Goal: Information Seeking & Learning: Learn about a topic

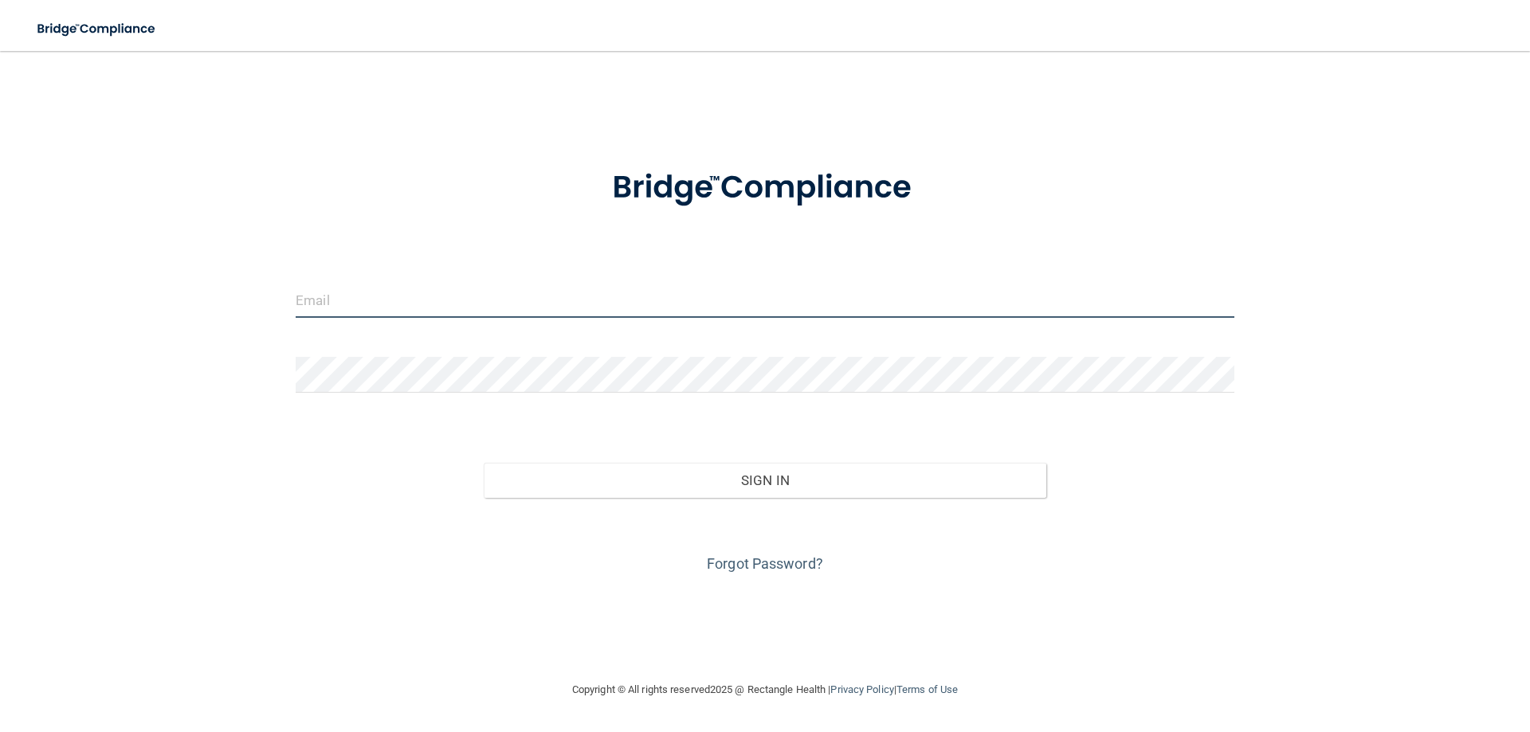
click at [615, 309] on input "email" at bounding box center [765, 300] width 938 height 36
type input "[EMAIL_ADDRESS][DOMAIN_NAME]"
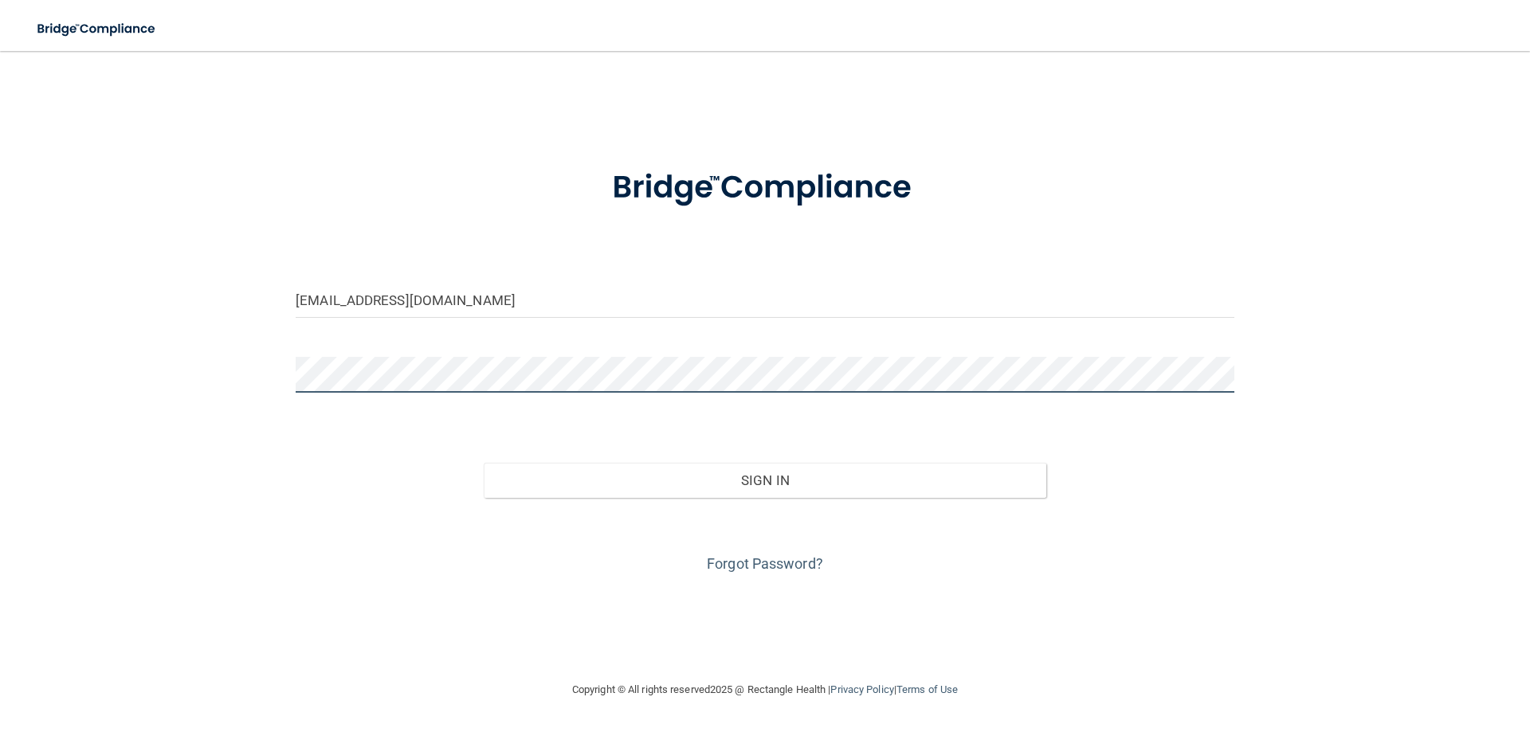
click at [484, 463] on button "Sign In" at bounding box center [765, 480] width 563 height 35
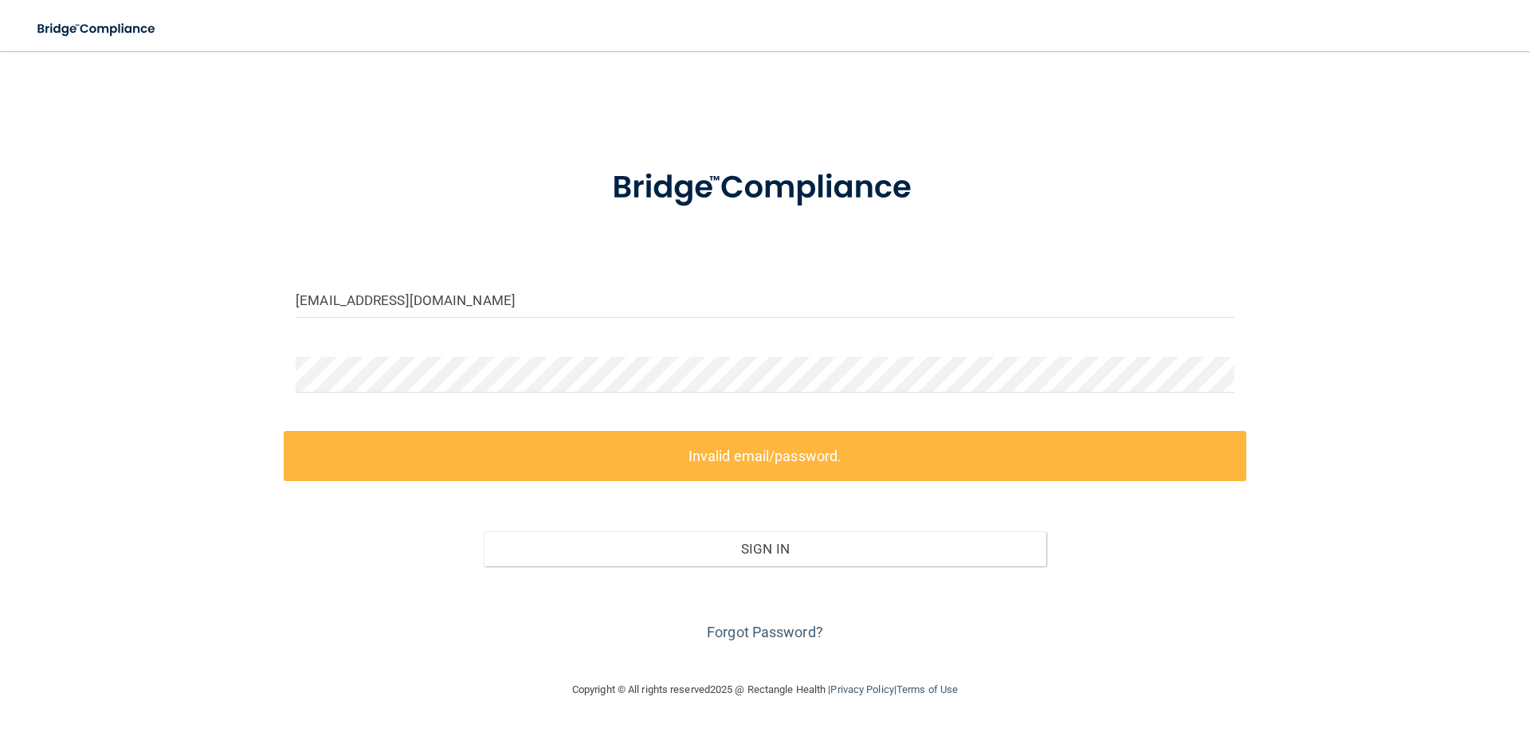
click at [713, 454] on label "Invalid email/password." at bounding box center [765, 456] width 962 height 50
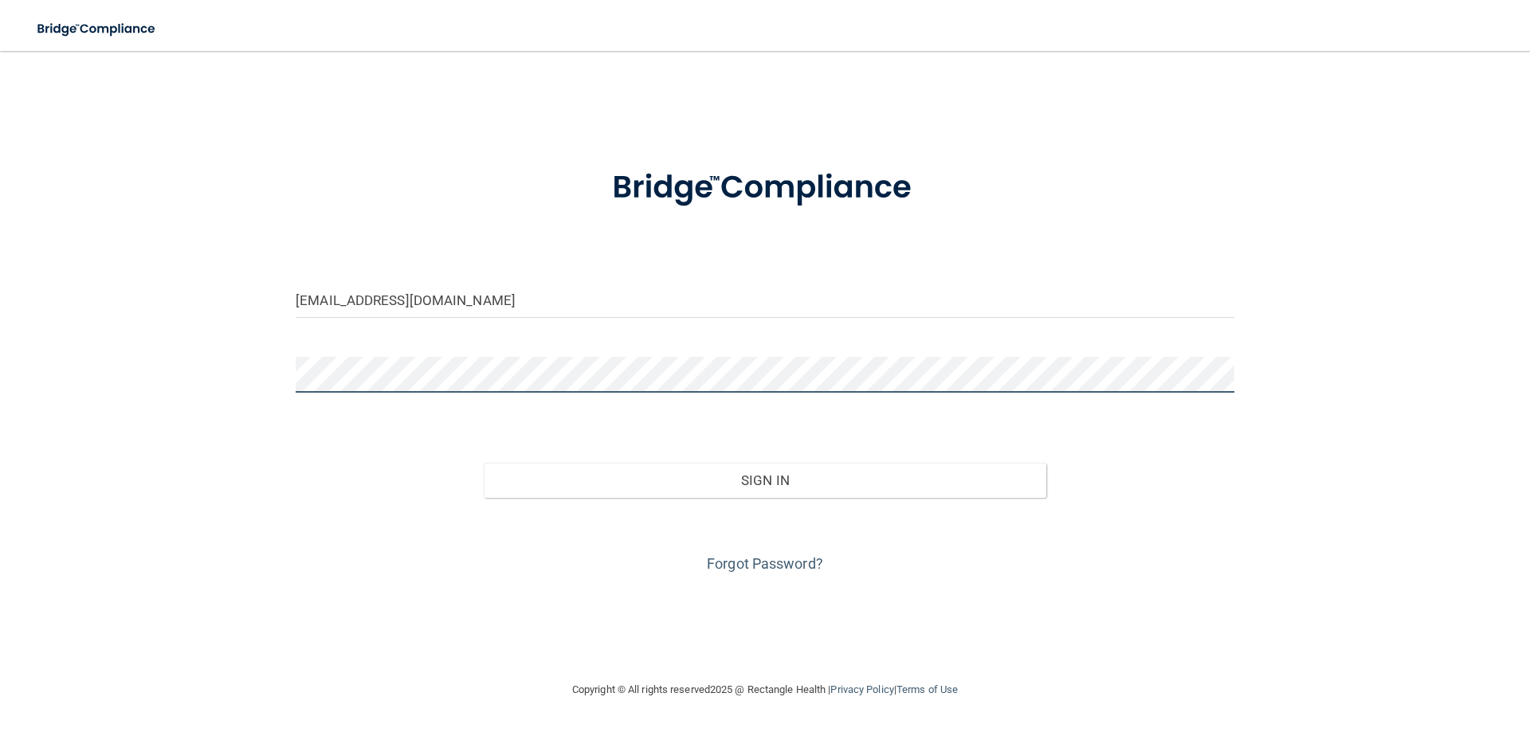
click at [484, 463] on button "Sign In" at bounding box center [765, 480] width 563 height 35
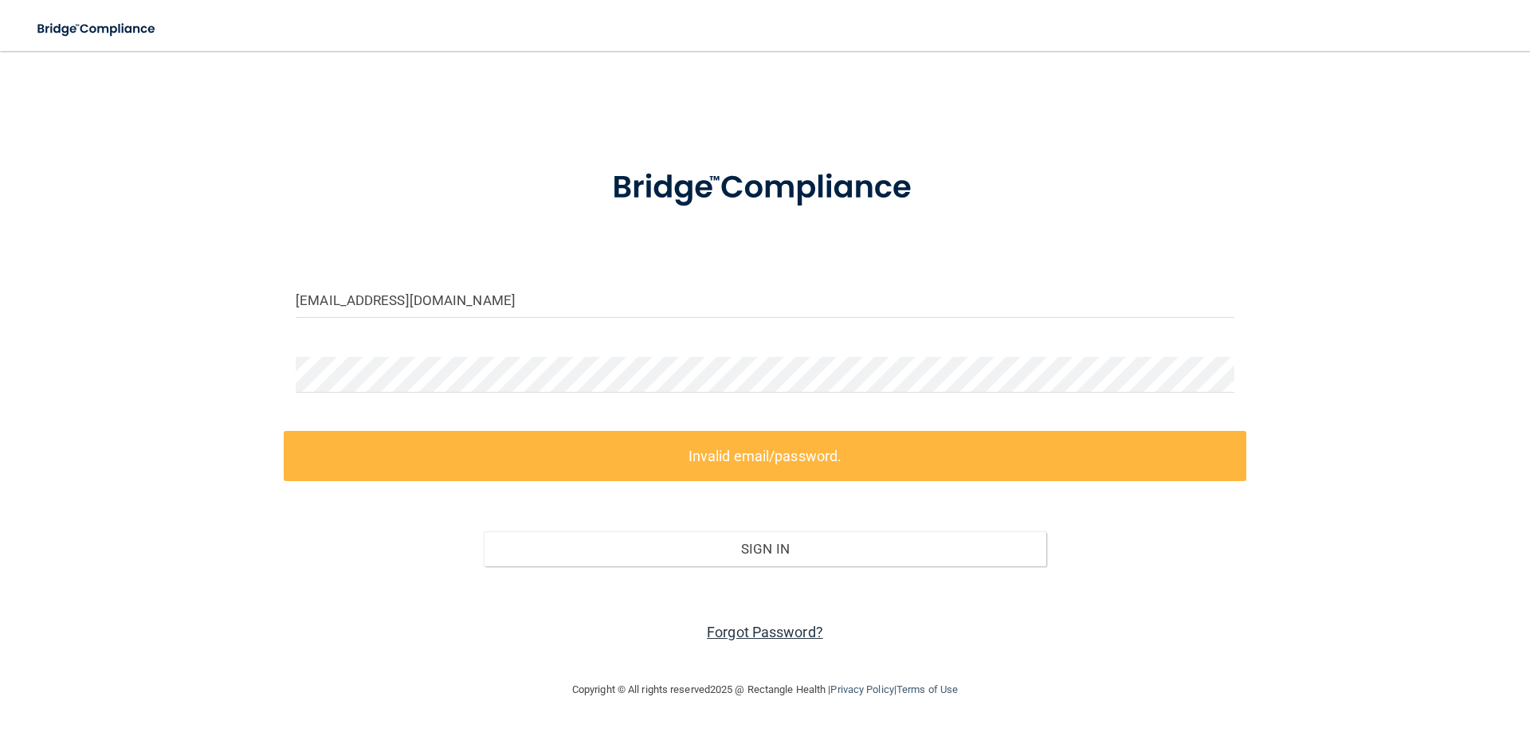
click at [765, 626] on link "Forgot Password?" at bounding box center [765, 632] width 116 height 17
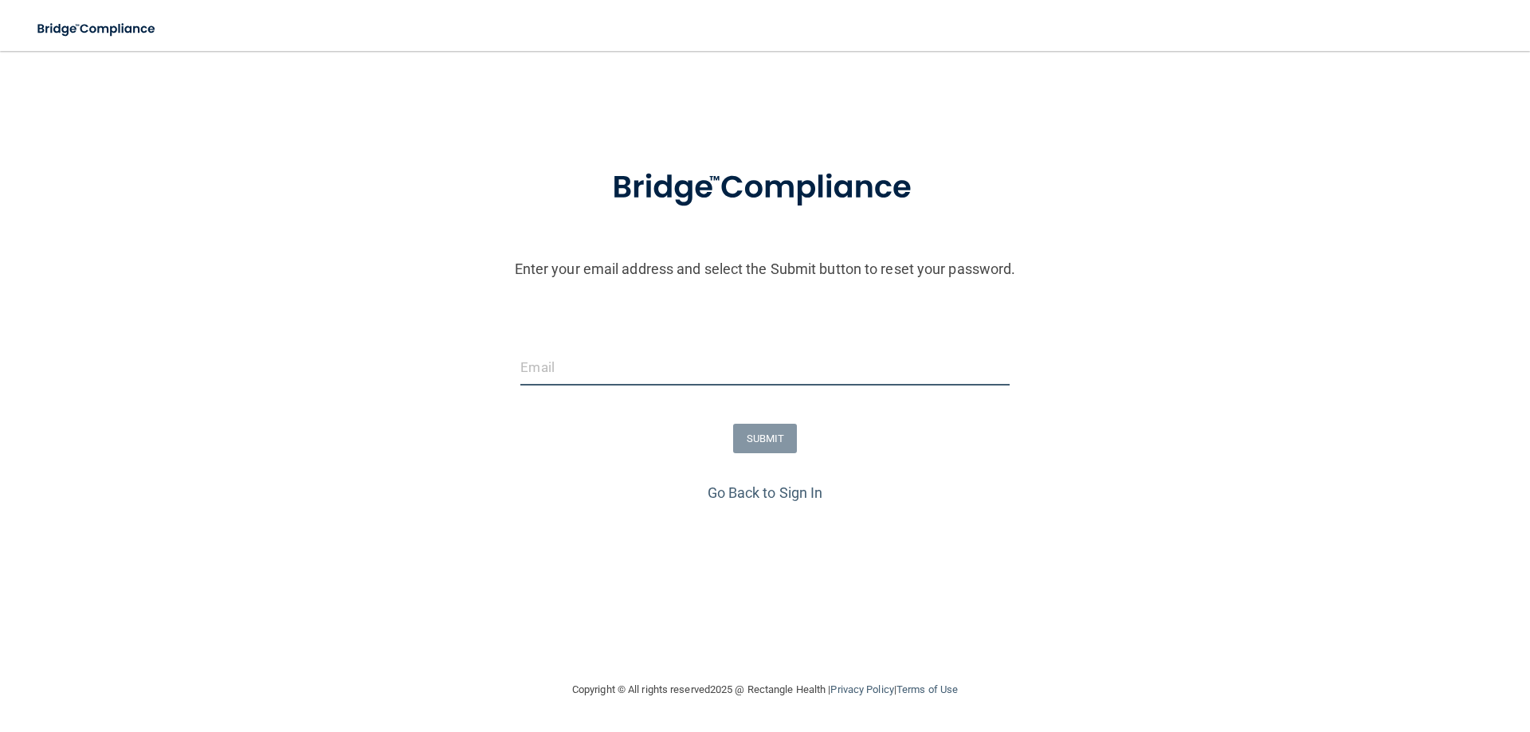
click at [536, 370] on input "email" at bounding box center [764, 368] width 488 height 36
type input "[EMAIL_ADDRESS][DOMAIN_NAME]"
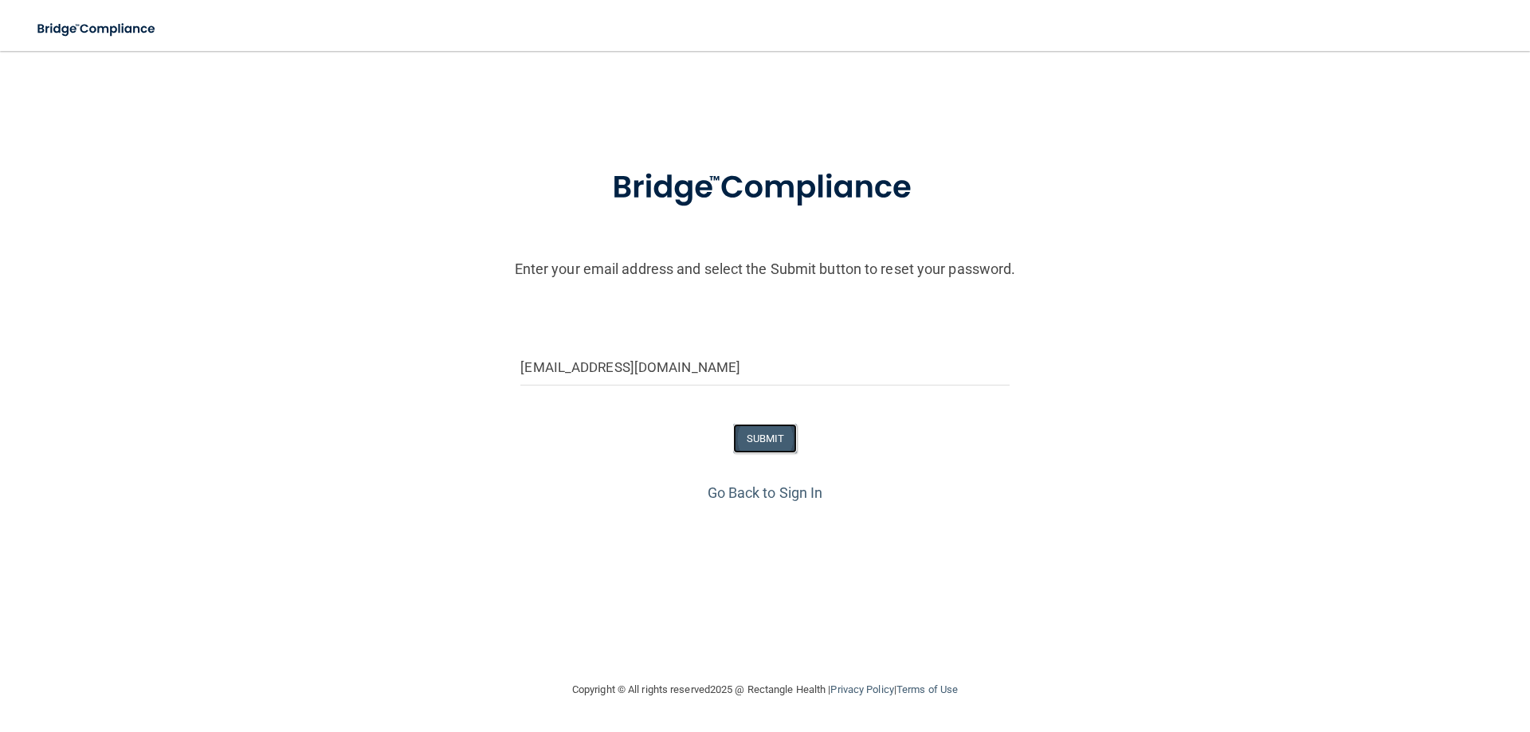
click at [750, 437] on button "SUBMIT" at bounding box center [765, 438] width 65 height 29
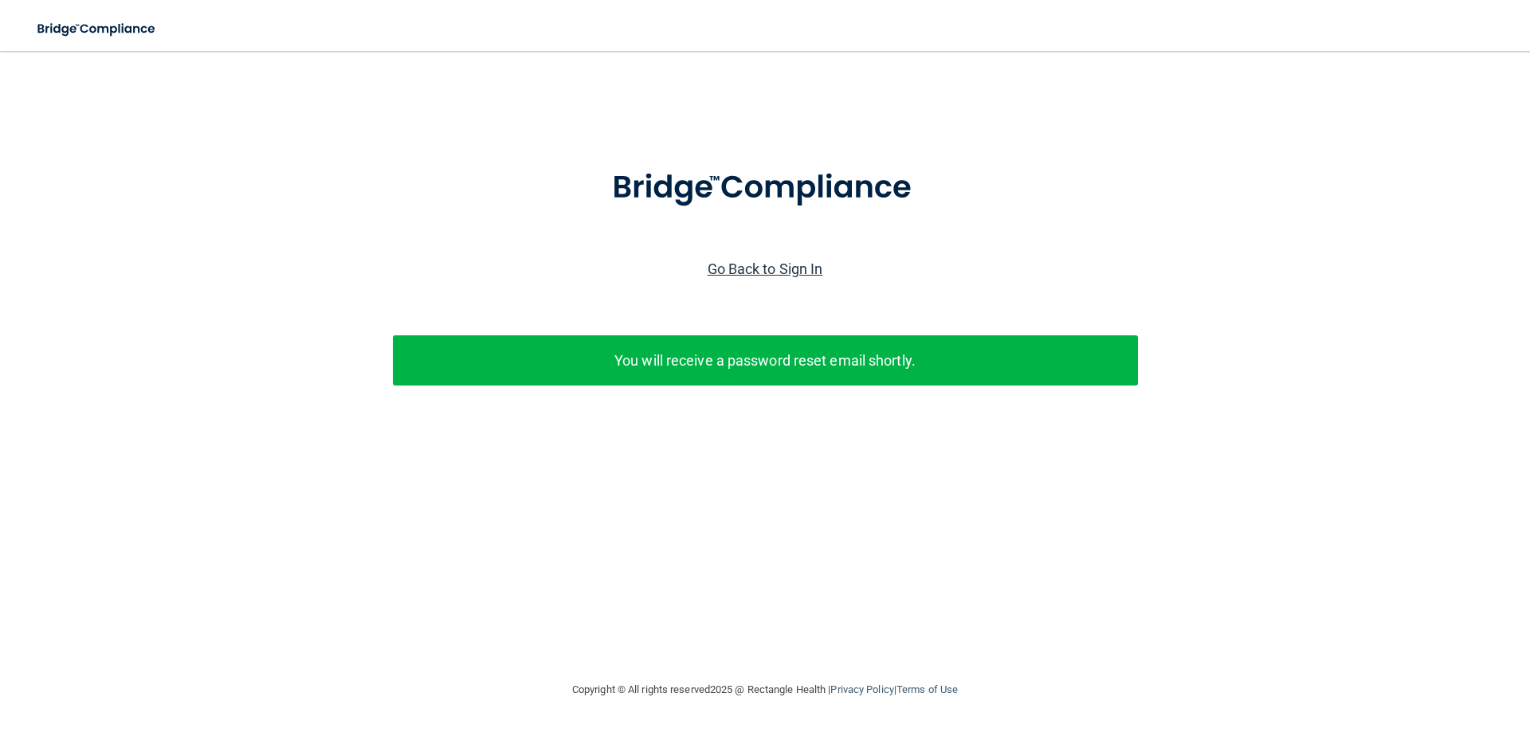
click at [775, 272] on link "Go Back to Sign In" at bounding box center [765, 269] width 116 height 17
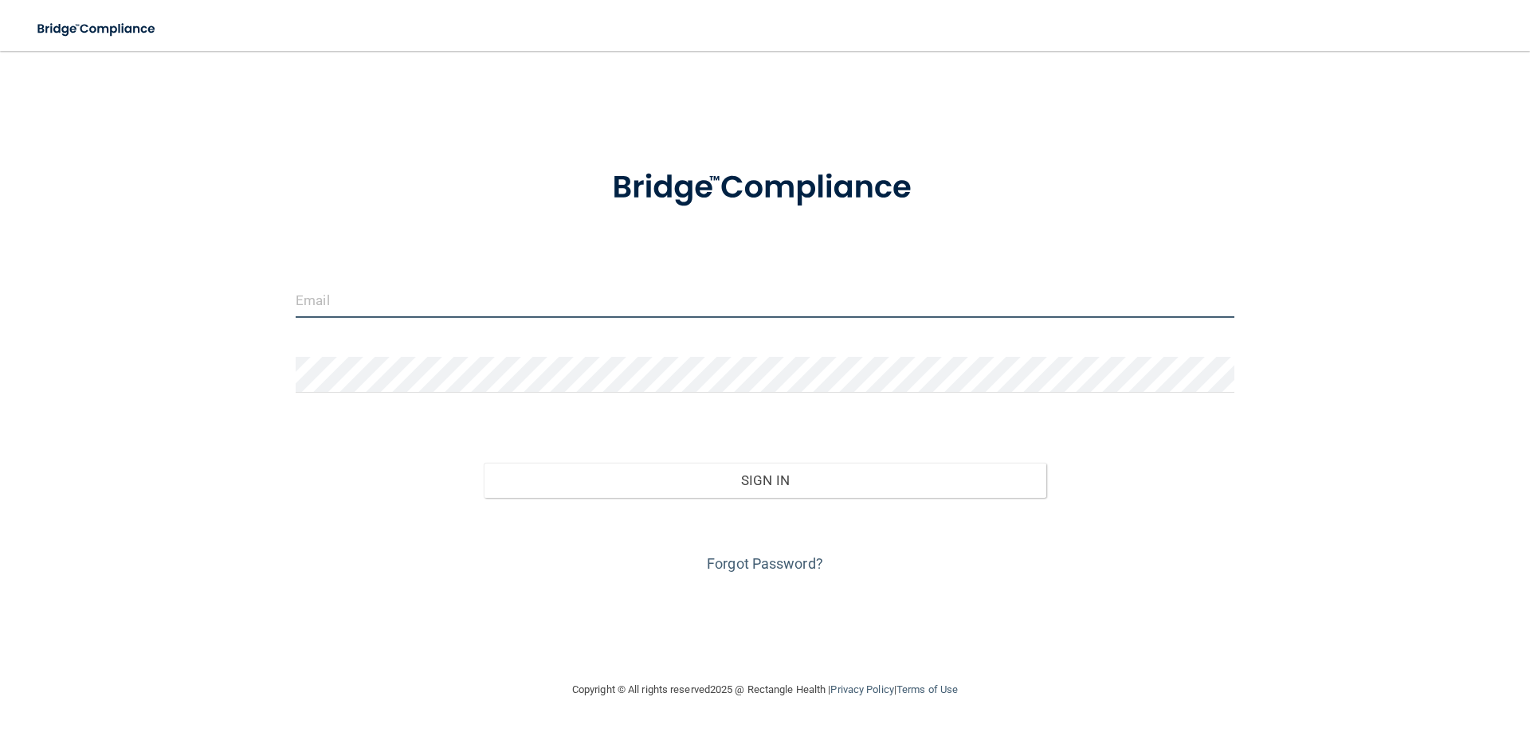
click at [374, 300] on input "email" at bounding box center [765, 300] width 938 height 36
type input "[EMAIL_ADDRESS][DOMAIN_NAME]"
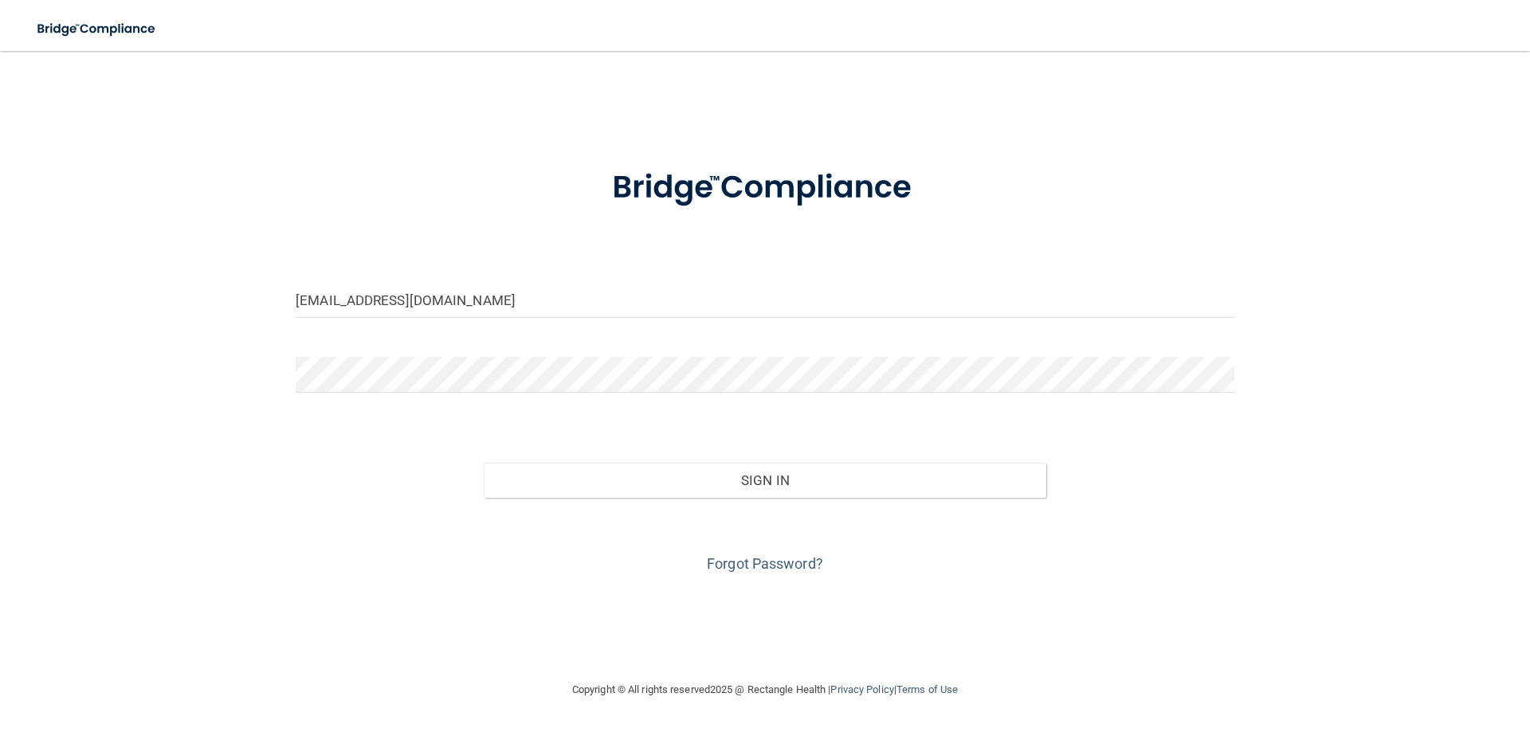
click at [401, 353] on form "simpsonlm87@gmail.com Invalid email/password. You don't have permission to acce…" at bounding box center [765, 362] width 938 height 430
click at [484, 463] on button "Sign In" at bounding box center [765, 480] width 563 height 35
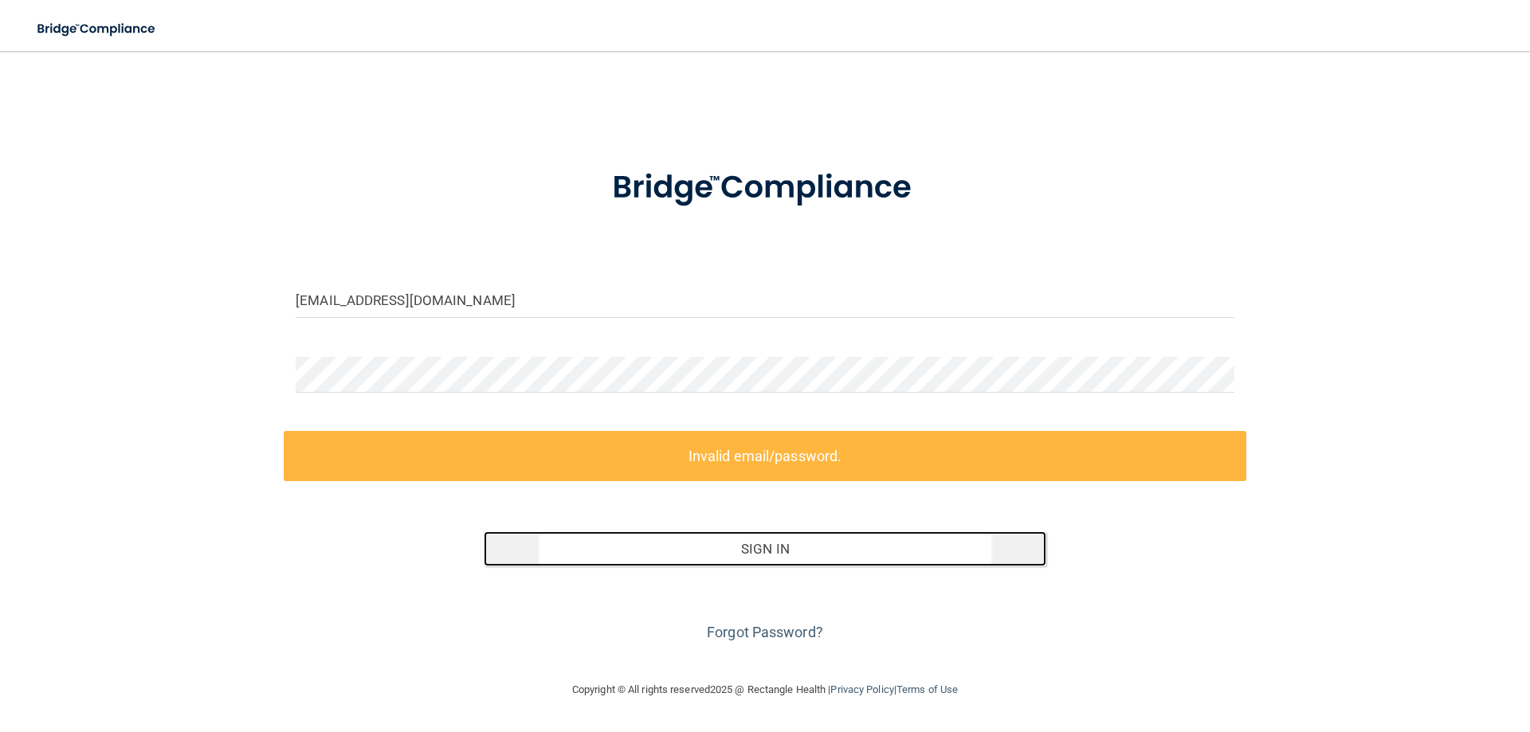
click at [757, 562] on button "Sign In" at bounding box center [765, 548] width 563 height 35
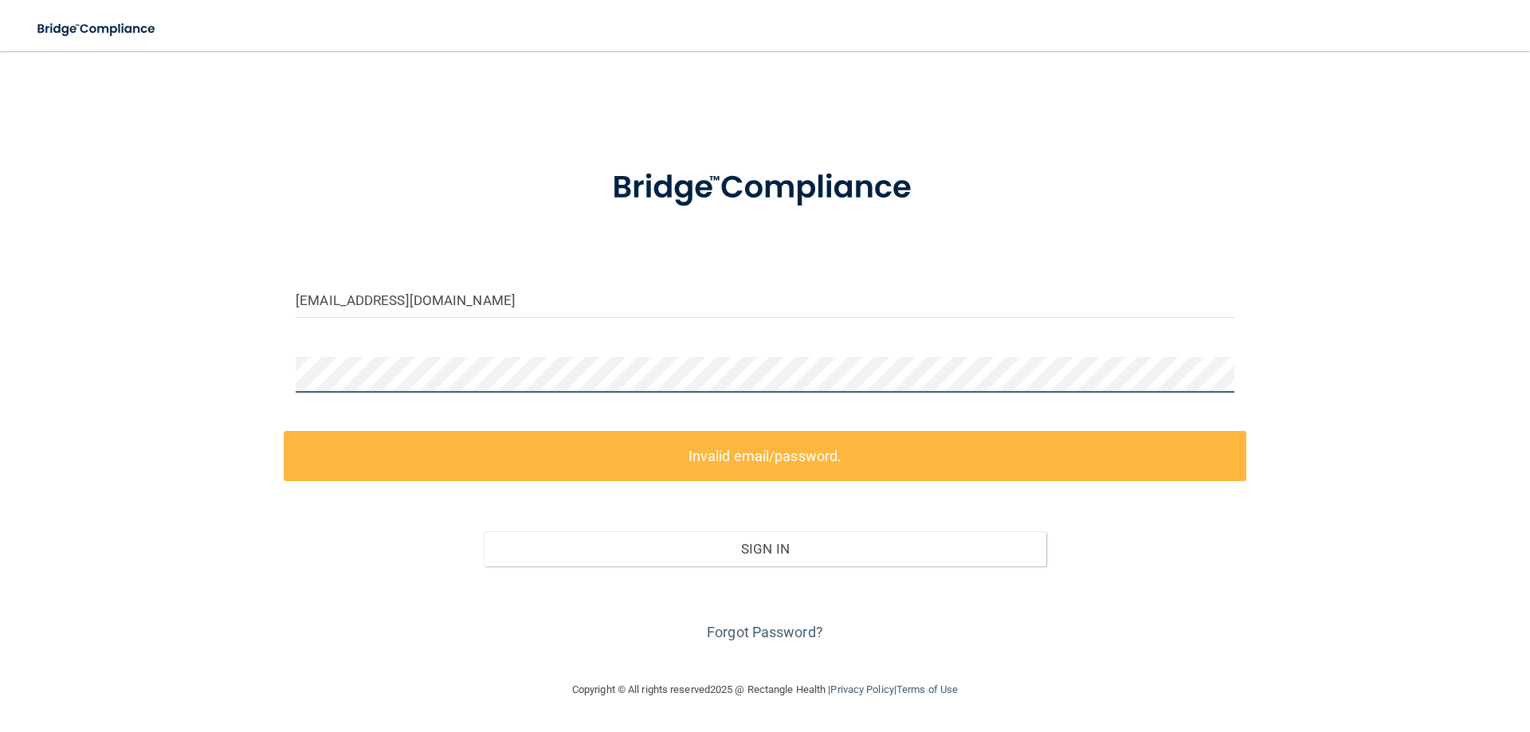
click at [0, 359] on main "simpsonlm87@gmail.com Invalid email/password. You don't have permission to acce…" at bounding box center [765, 391] width 1530 height 681
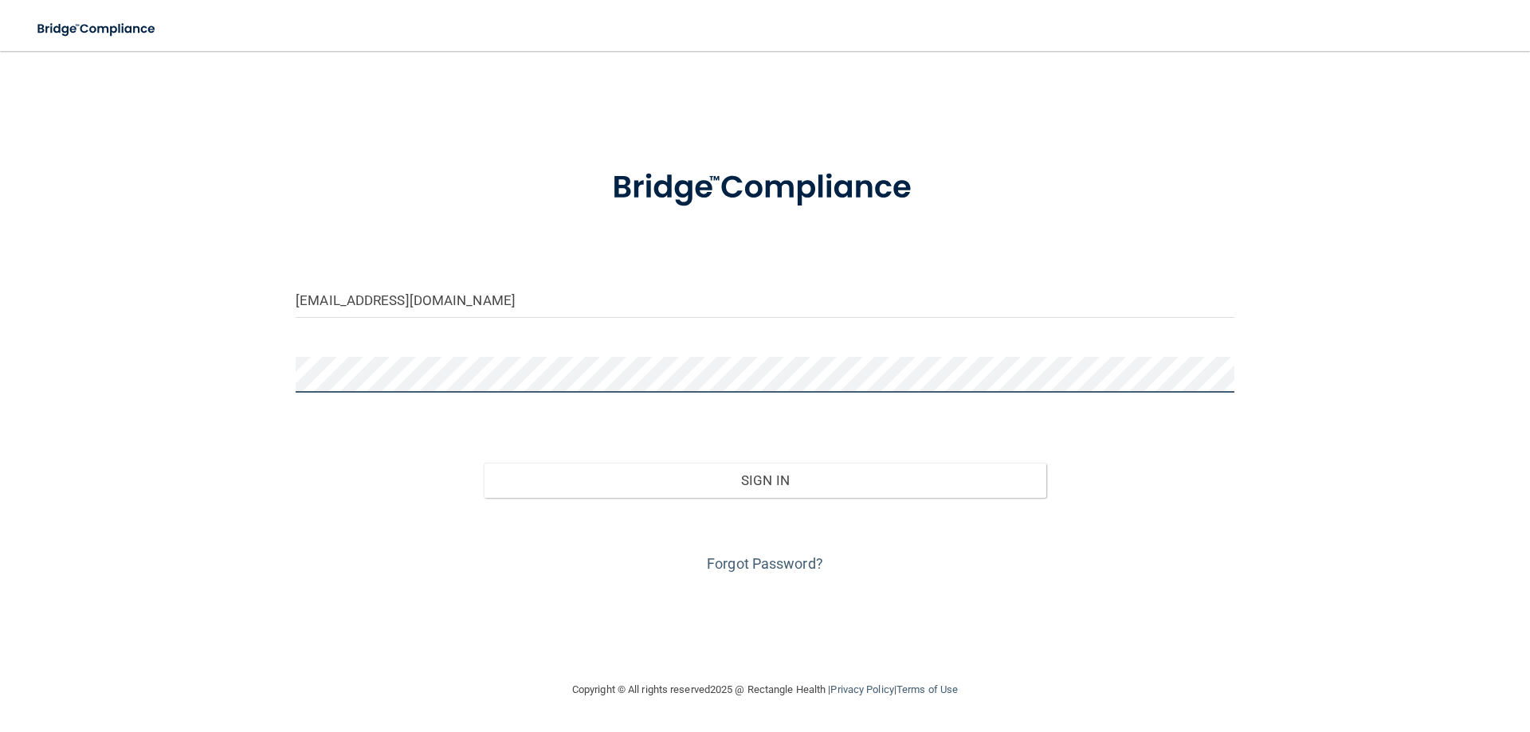
click at [484, 463] on button "Sign In" at bounding box center [765, 480] width 563 height 35
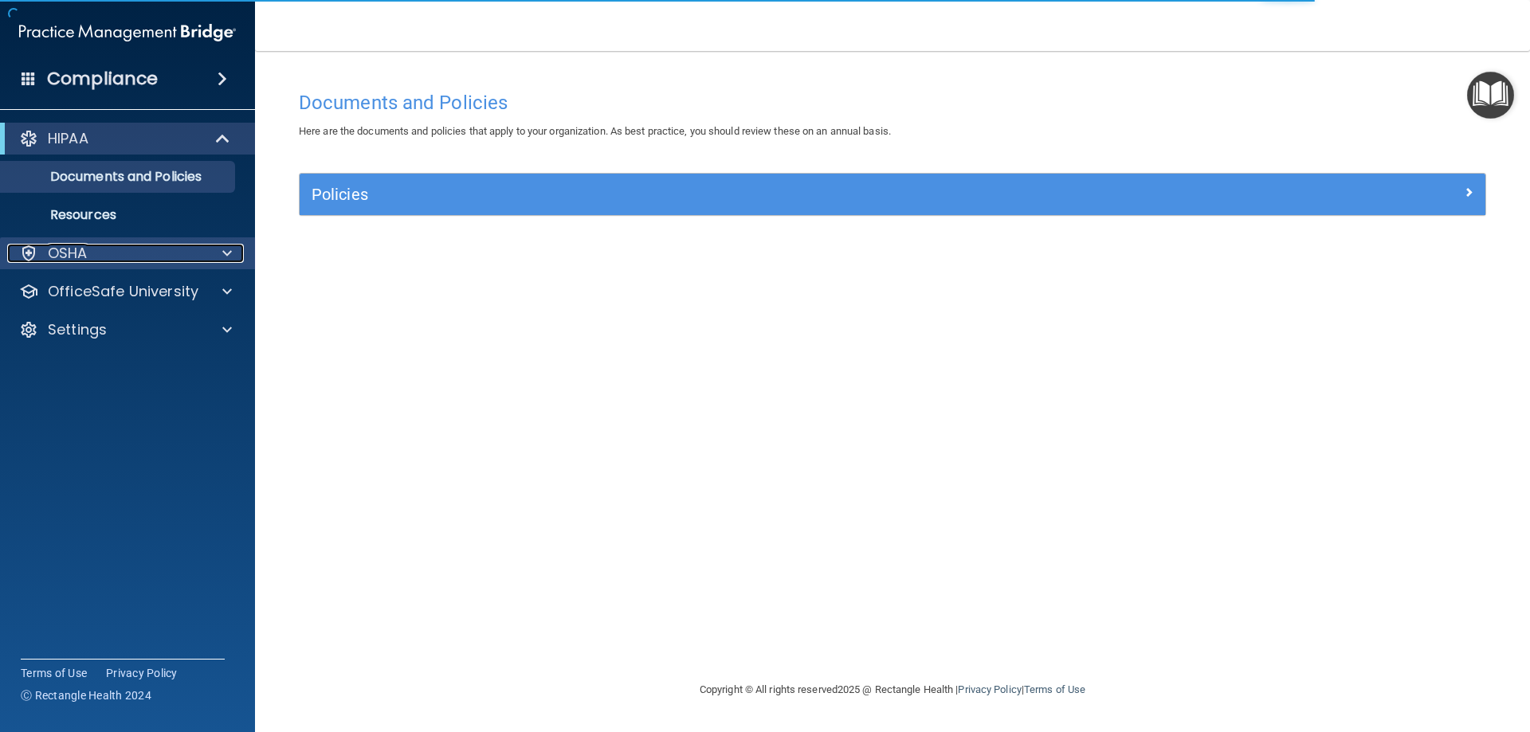
click at [84, 260] on p "OSHA" at bounding box center [68, 253] width 40 height 19
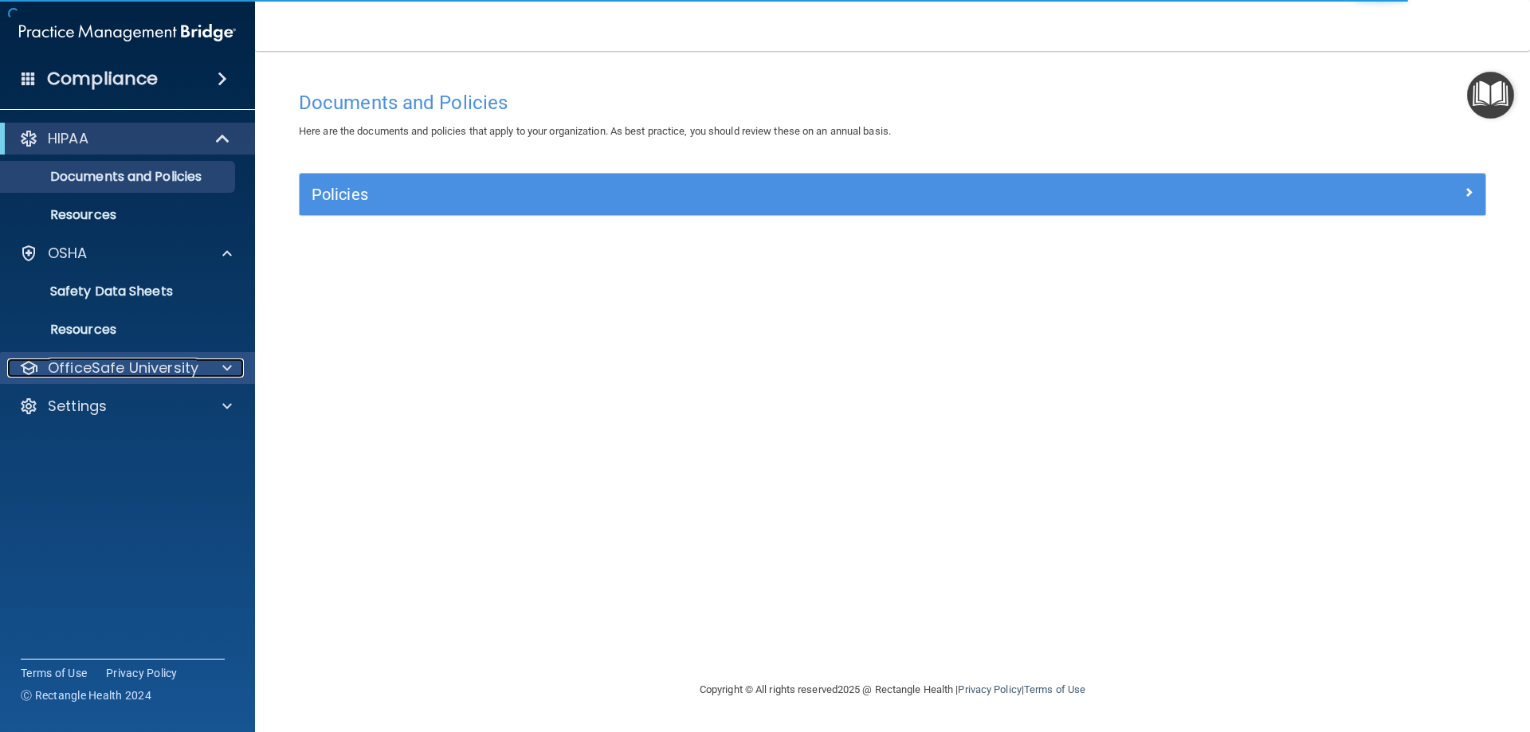
click at [79, 374] on p "OfficeSafe University" at bounding box center [123, 367] width 151 height 19
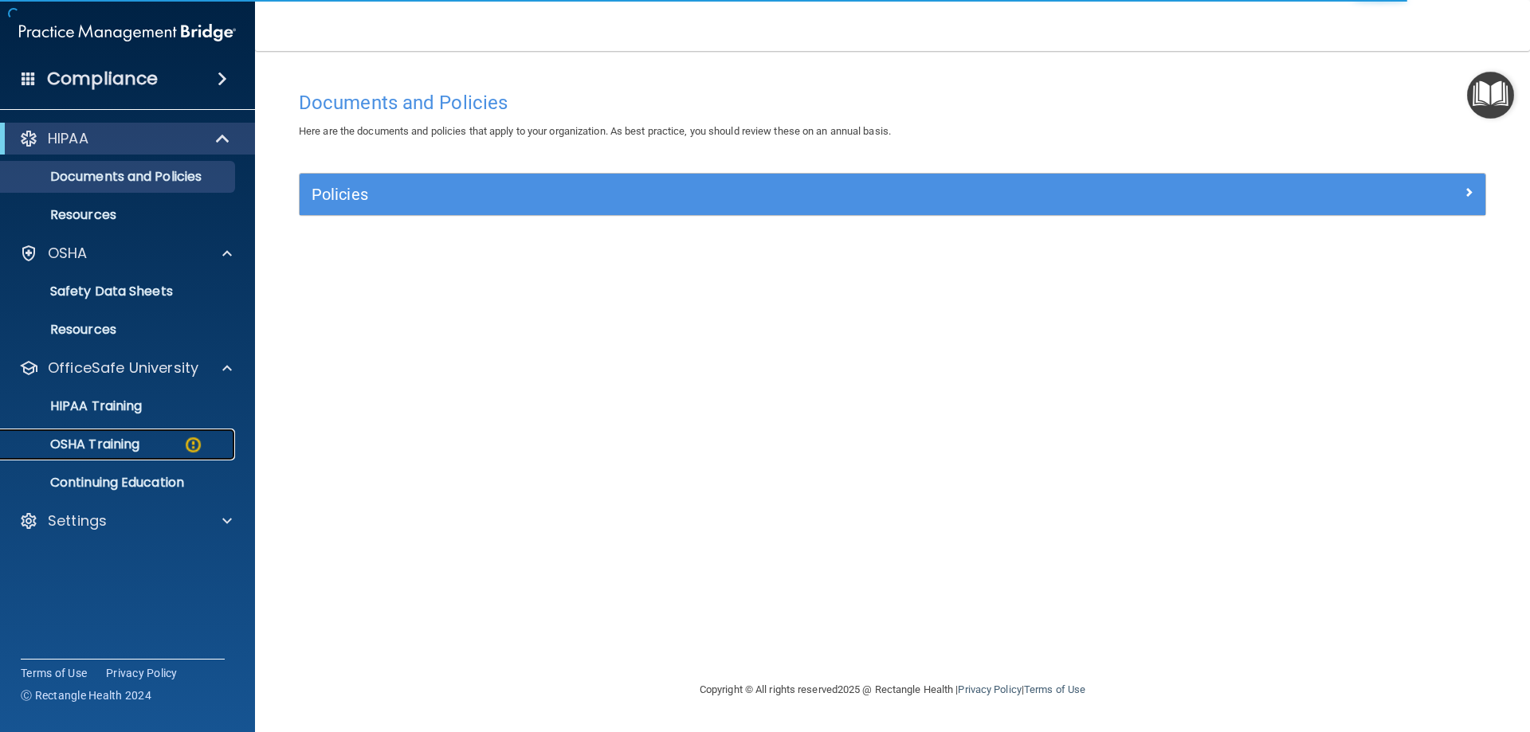
click at [118, 437] on p "OSHA Training" at bounding box center [74, 445] width 129 height 16
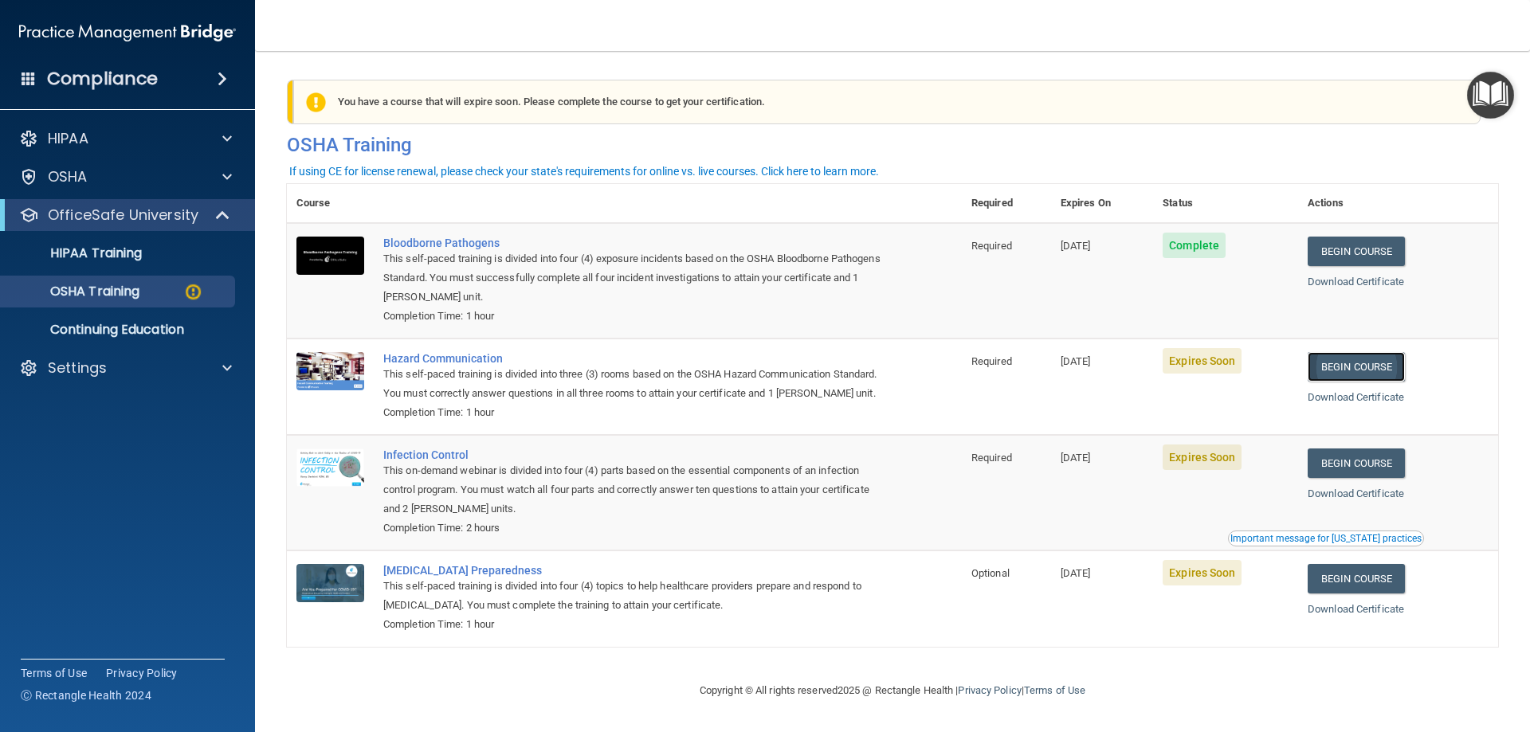
click at [1370, 366] on link "Begin Course" at bounding box center [1355, 366] width 97 height 29
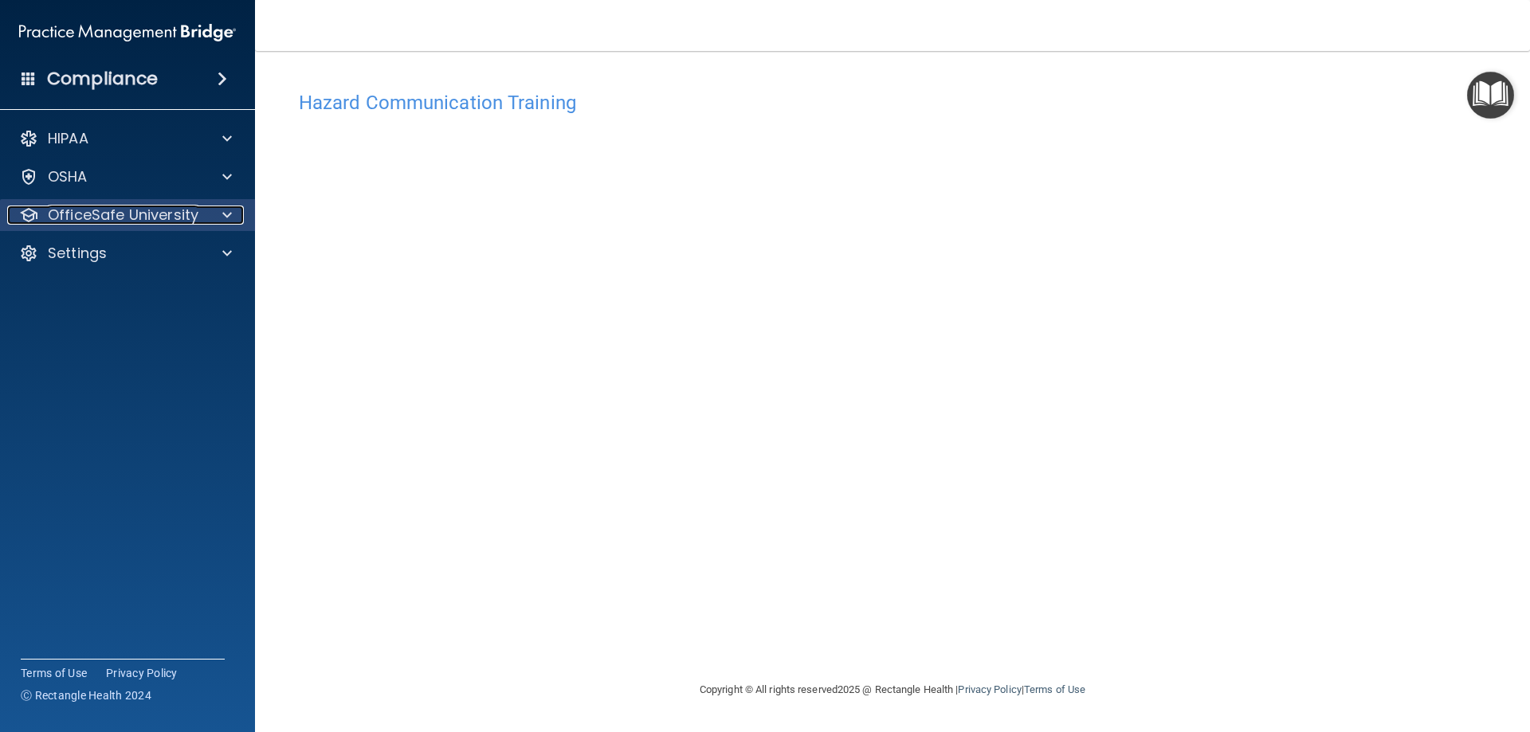
click at [142, 211] on p "OfficeSafe University" at bounding box center [123, 215] width 151 height 19
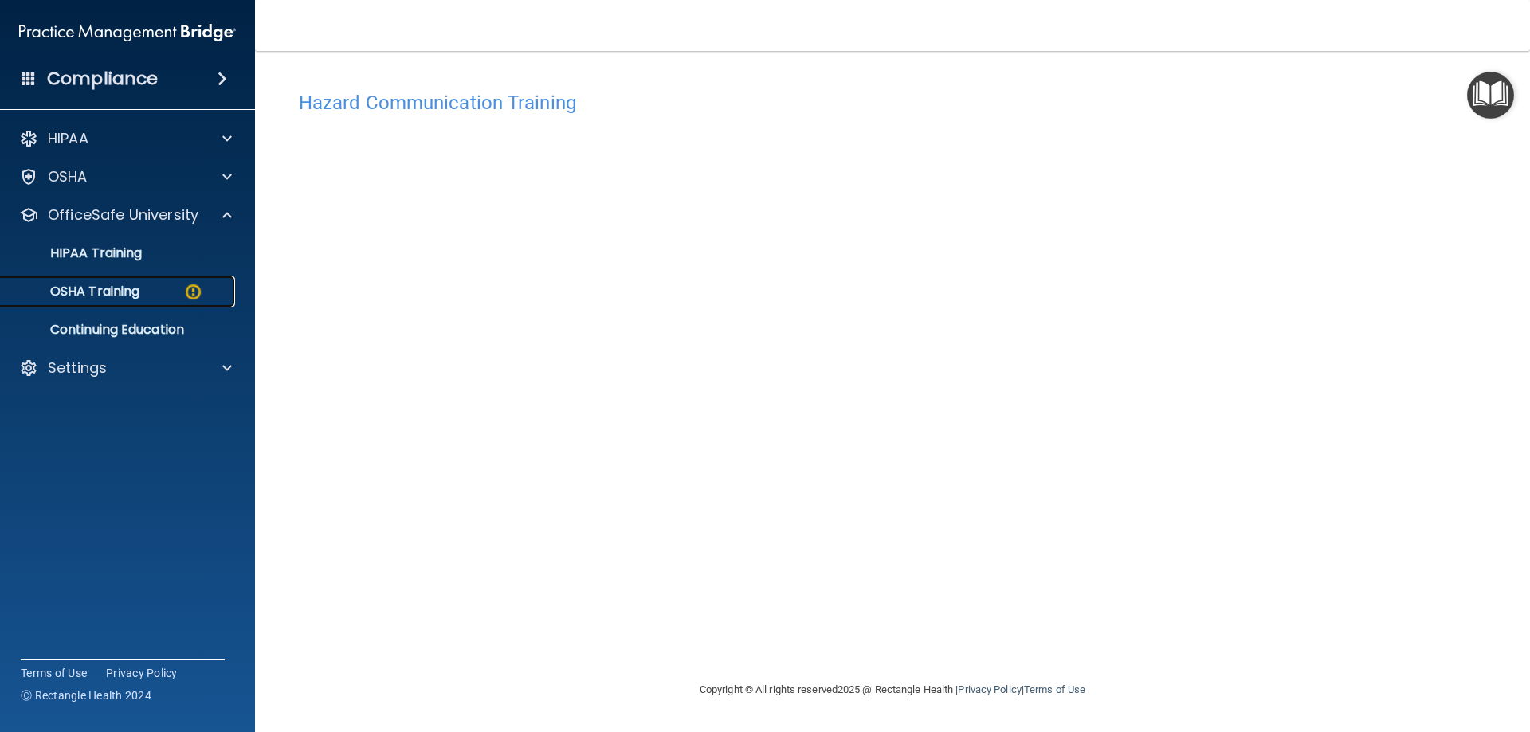
click at [115, 288] on p "OSHA Training" at bounding box center [74, 292] width 129 height 16
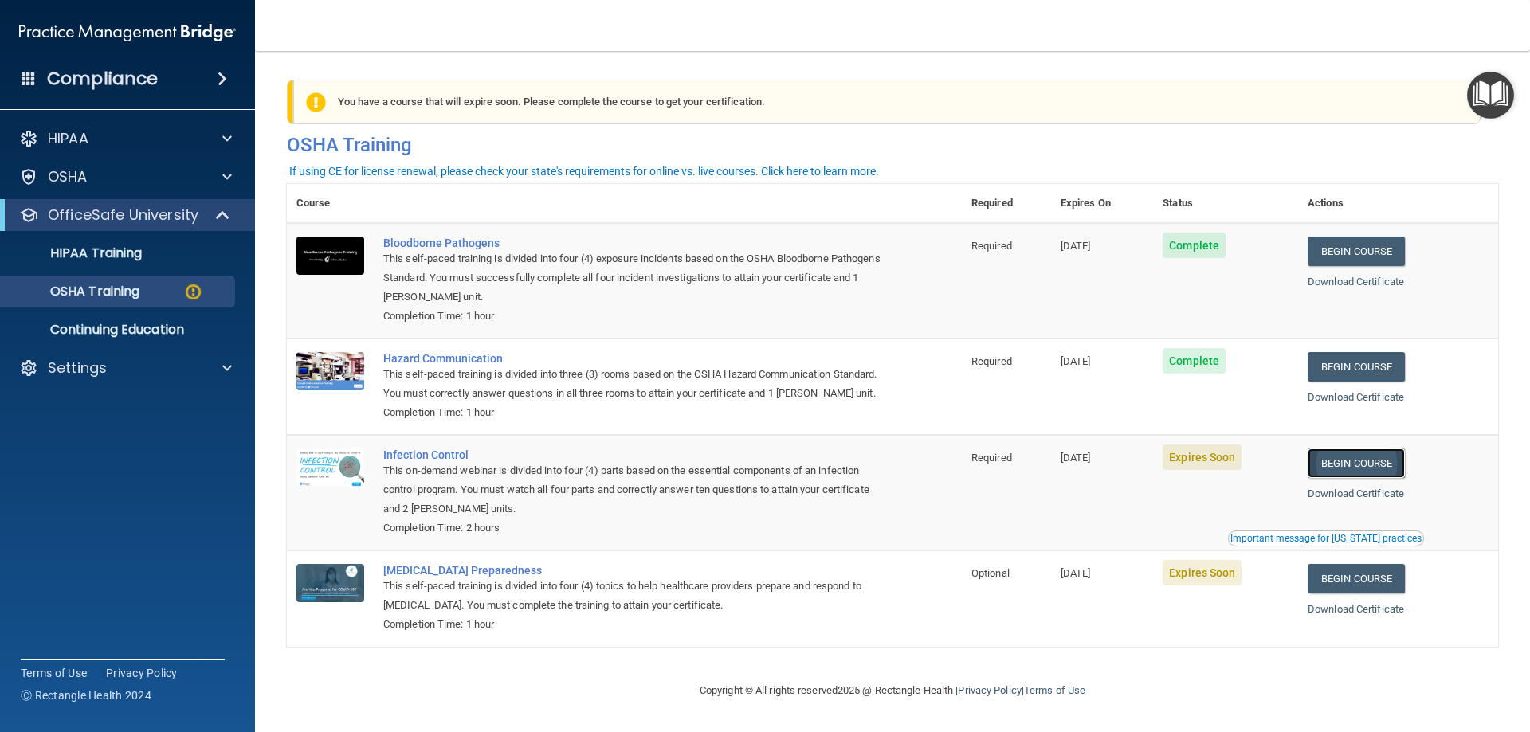
click at [1382, 478] on link "Begin Course" at bounding box center [1355, 463] width 97 height 29
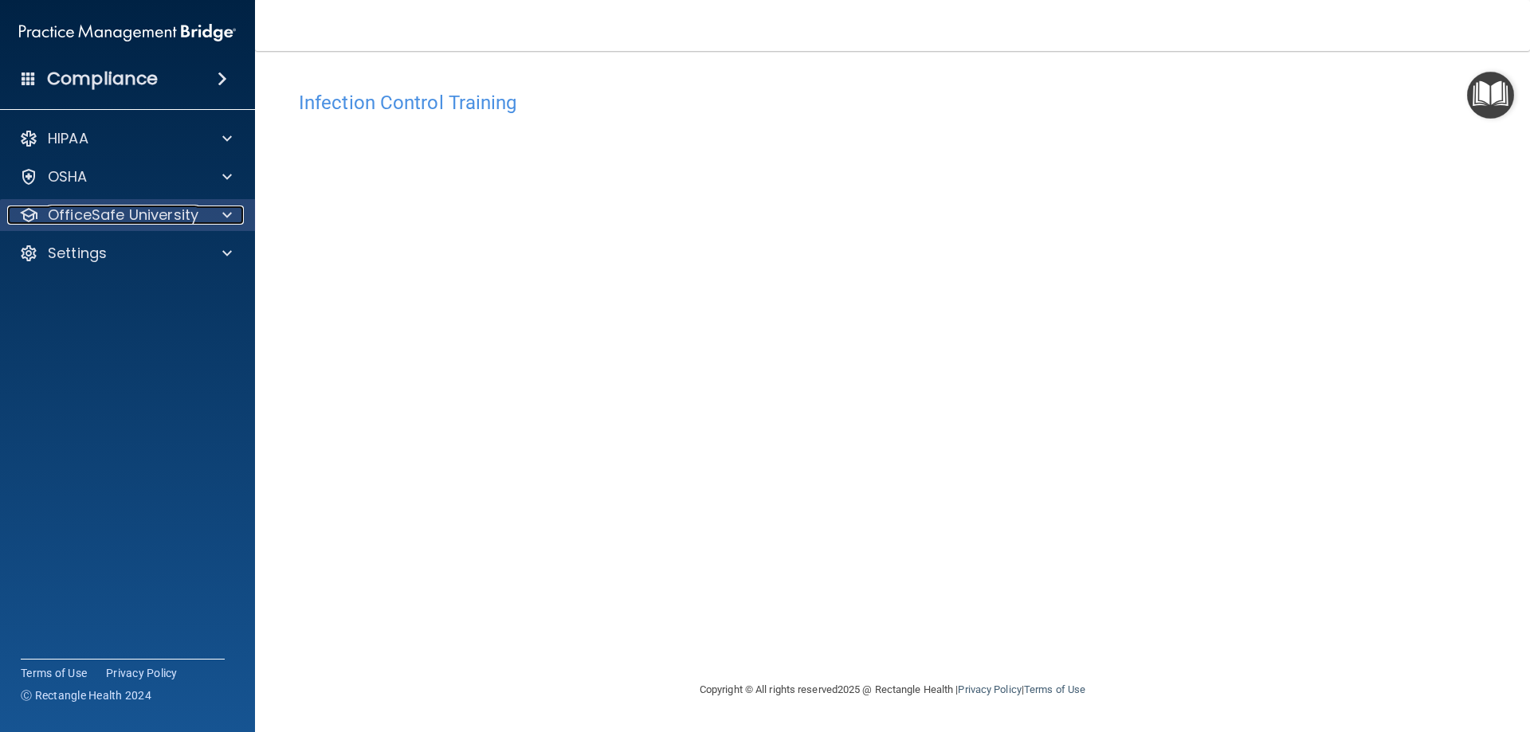
click at [174, 221] on p "OfficeSafe University" at bounding box center [123, 215] width 151 height 19
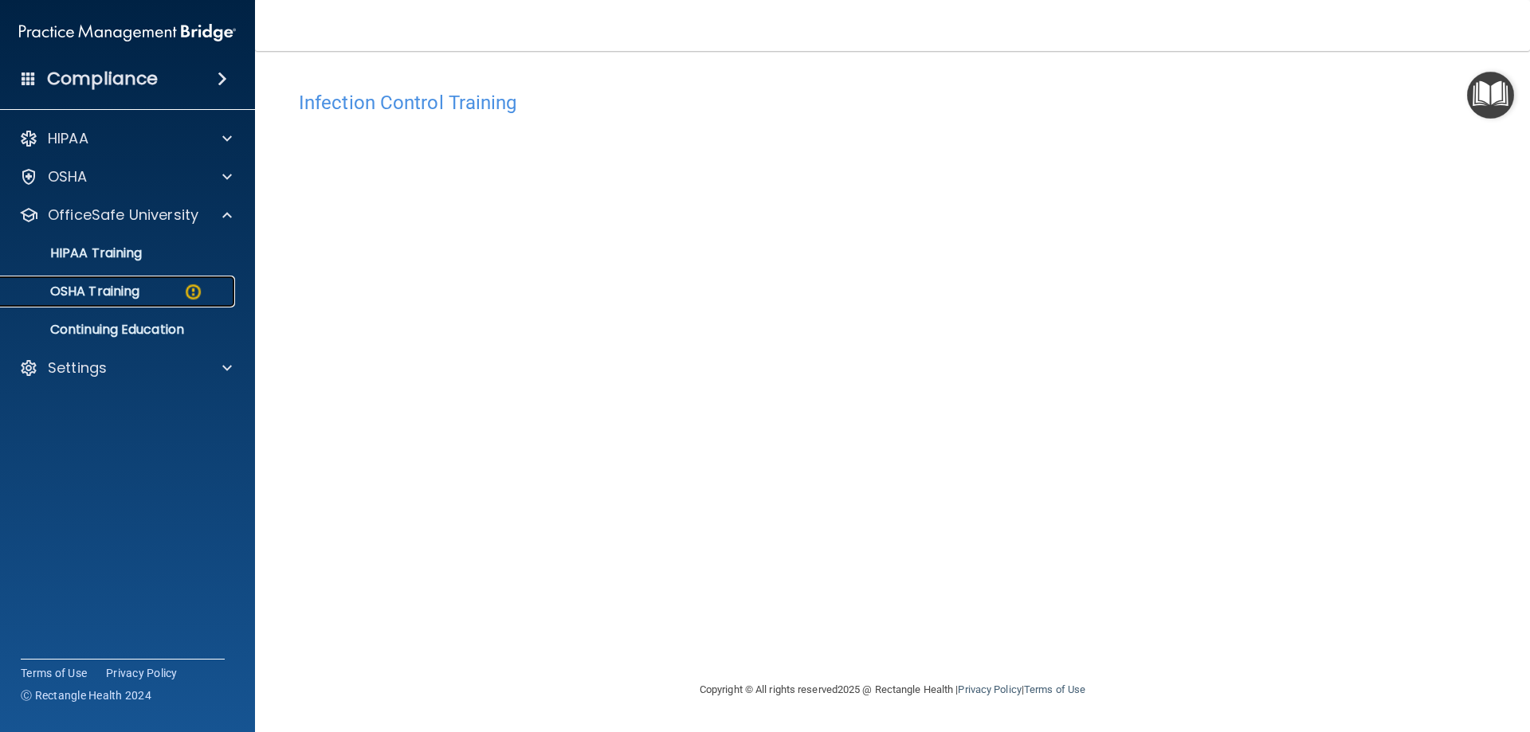
click at [169, 296] on div "OSHA Training" at bounding box center [118, 292] width 217 height 16
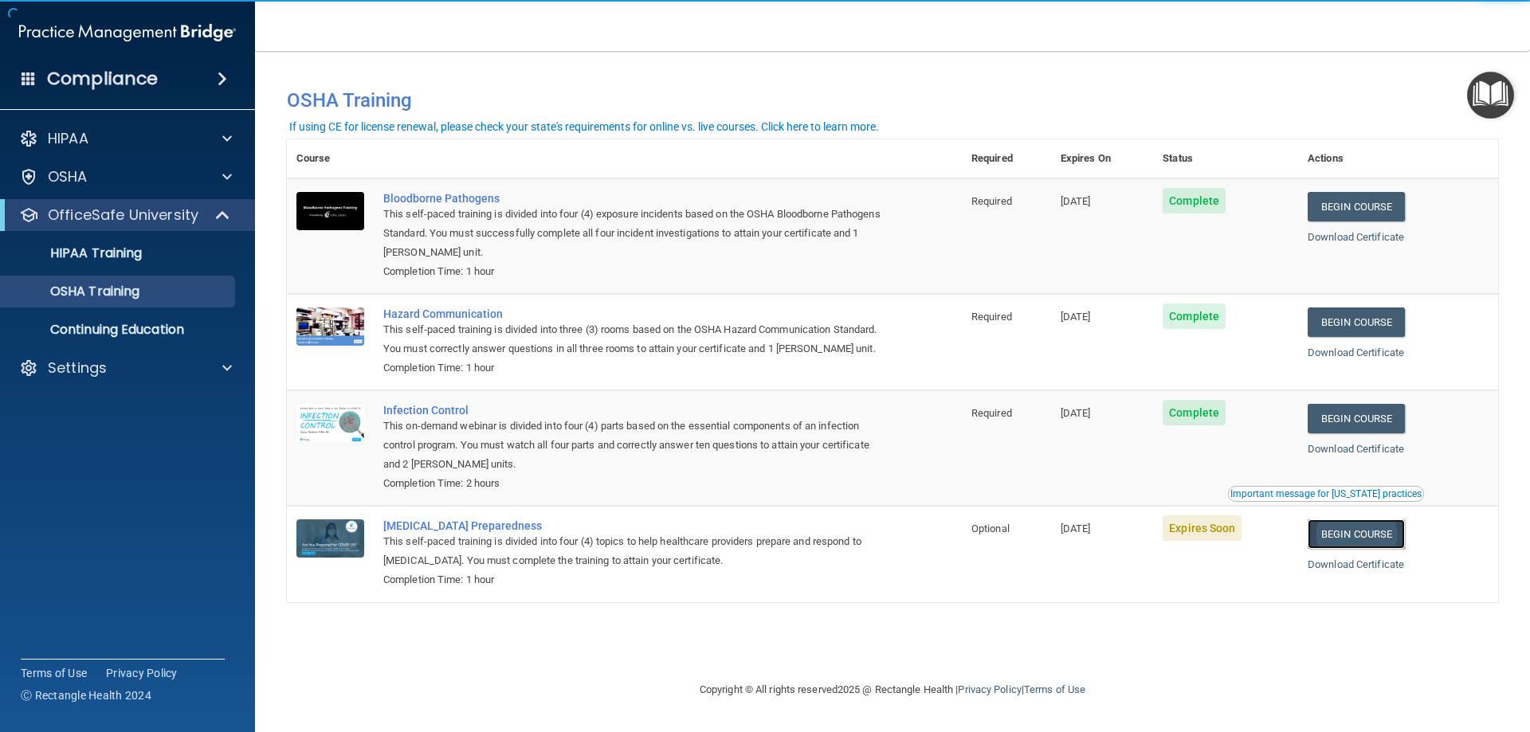
click at [1367, 549] on link "Begin Course" at bounding box center [1355, 533] width 97 height 29
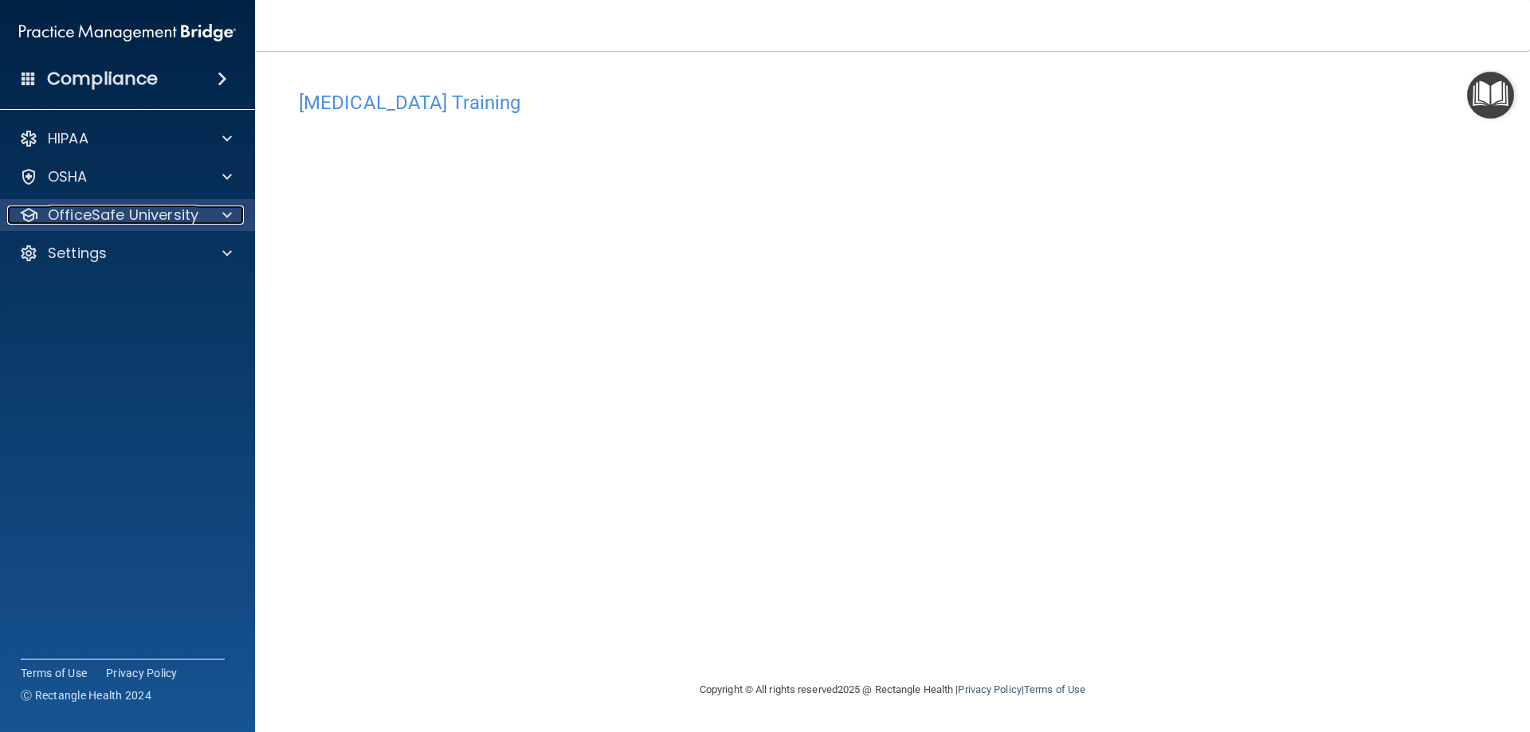
click at [145, 223] on p "OfficeSafe University" at bounding box center [123, 215] width 151 height 19
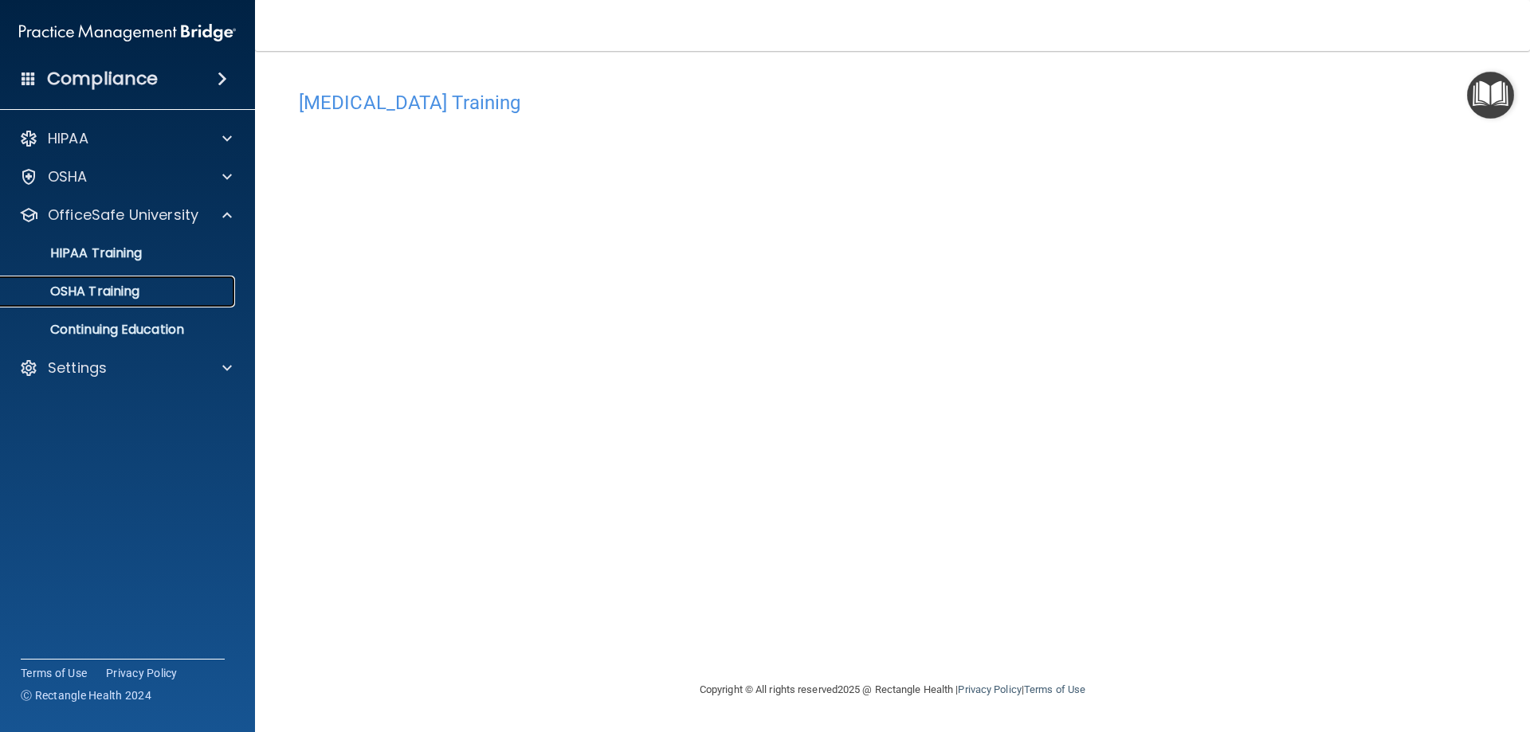
click at [133, 300] on link "OSHA Training" at bounding box center [109, 292] width 251 height 32
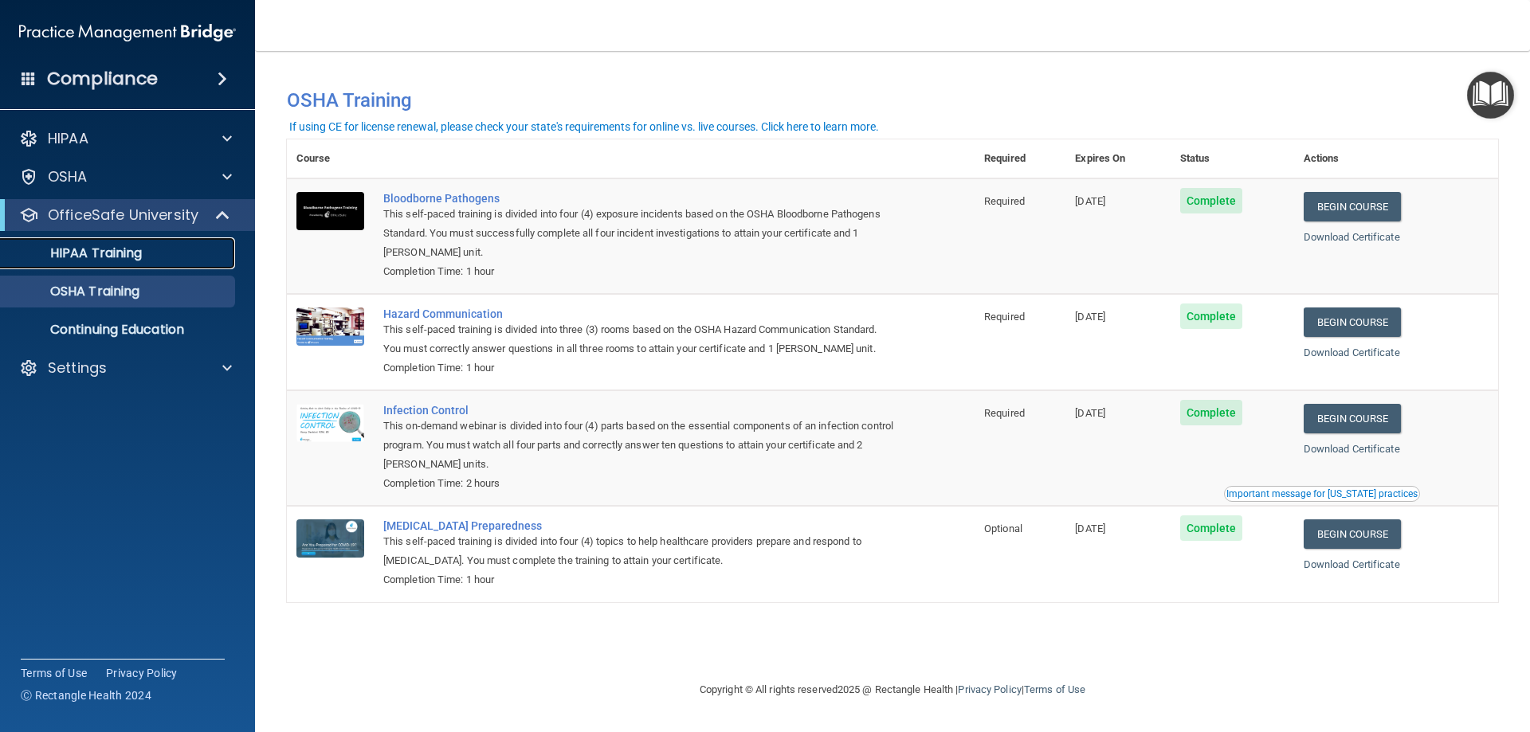
click at [52, 253] on p "HIPAA Training" at bounding box center [75, 253] width 131 height 16
